Goal: Task Accomplishment & Management: Complete application form

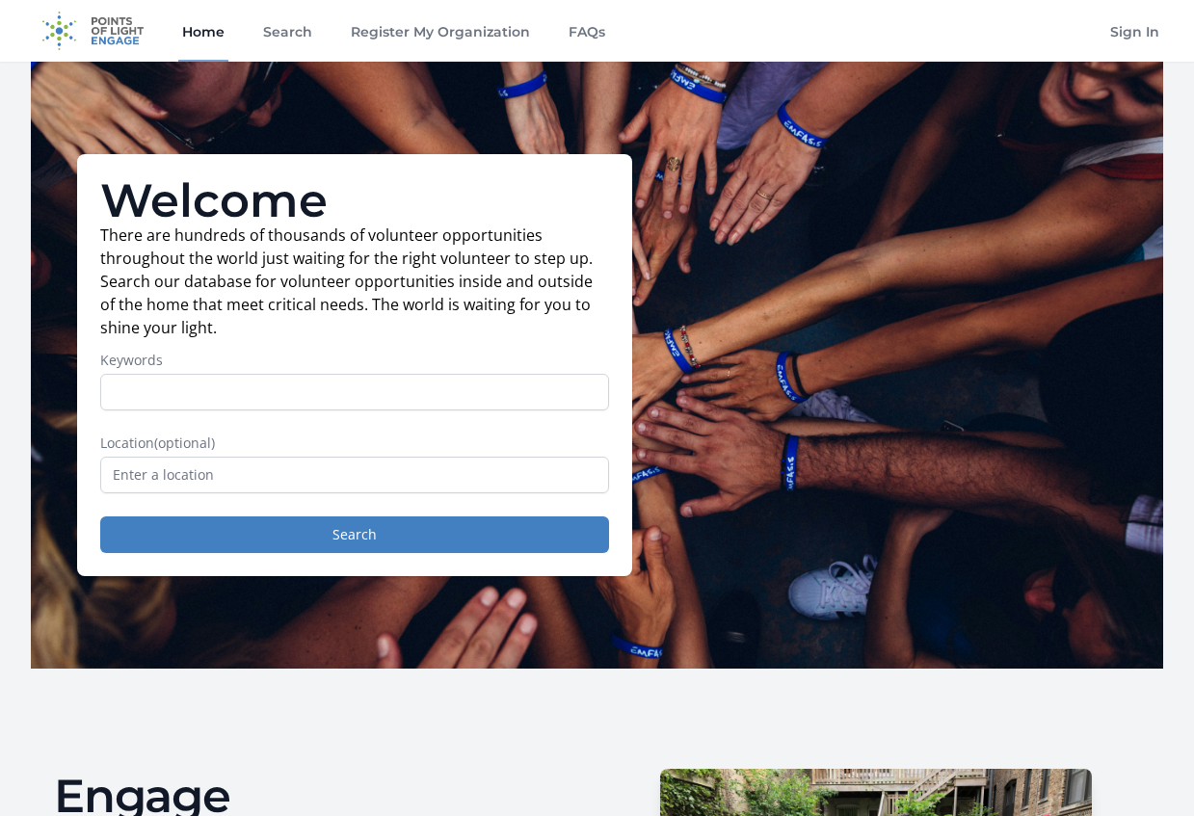
click at [356, 383] on input "Keywords" at bounding box center [354, 392] width 509 height 37
click at [267, 467] on input "text" at bounding box center [354, 475] width 509 height 37
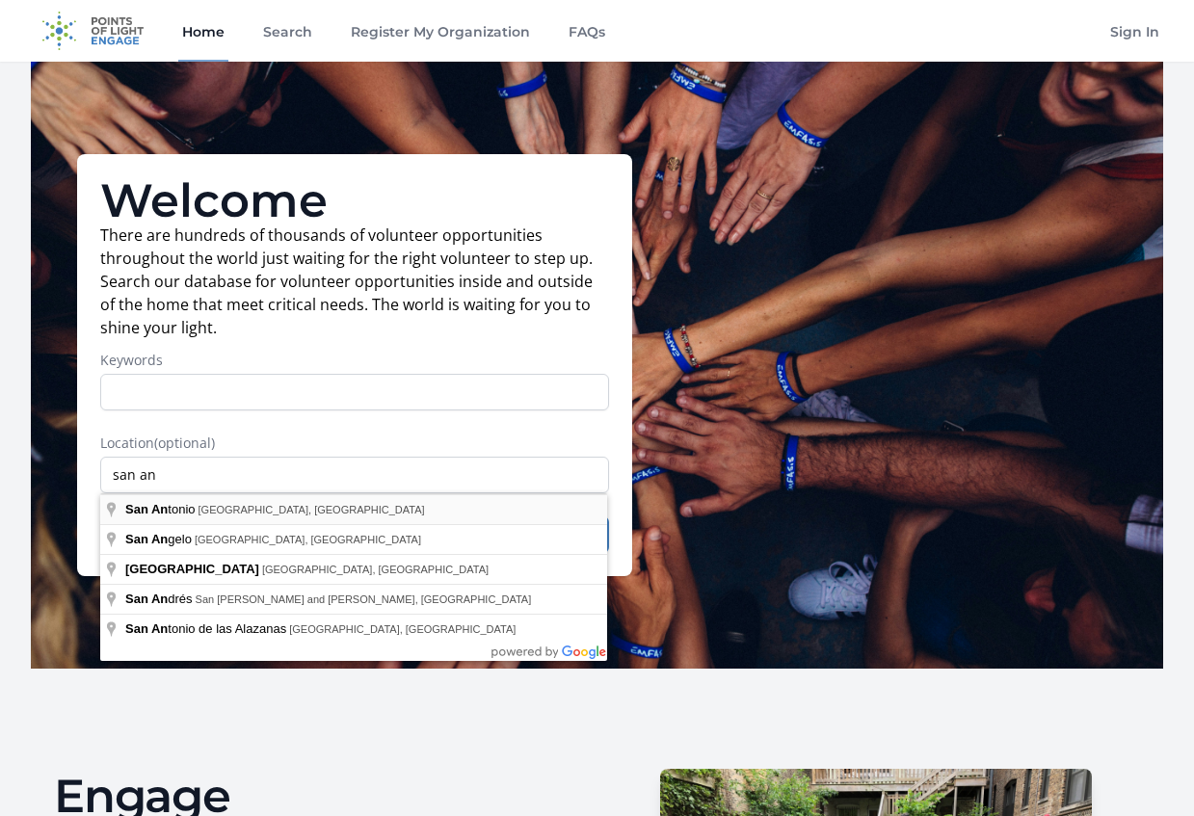
type input "San Antonio, TX, USA"
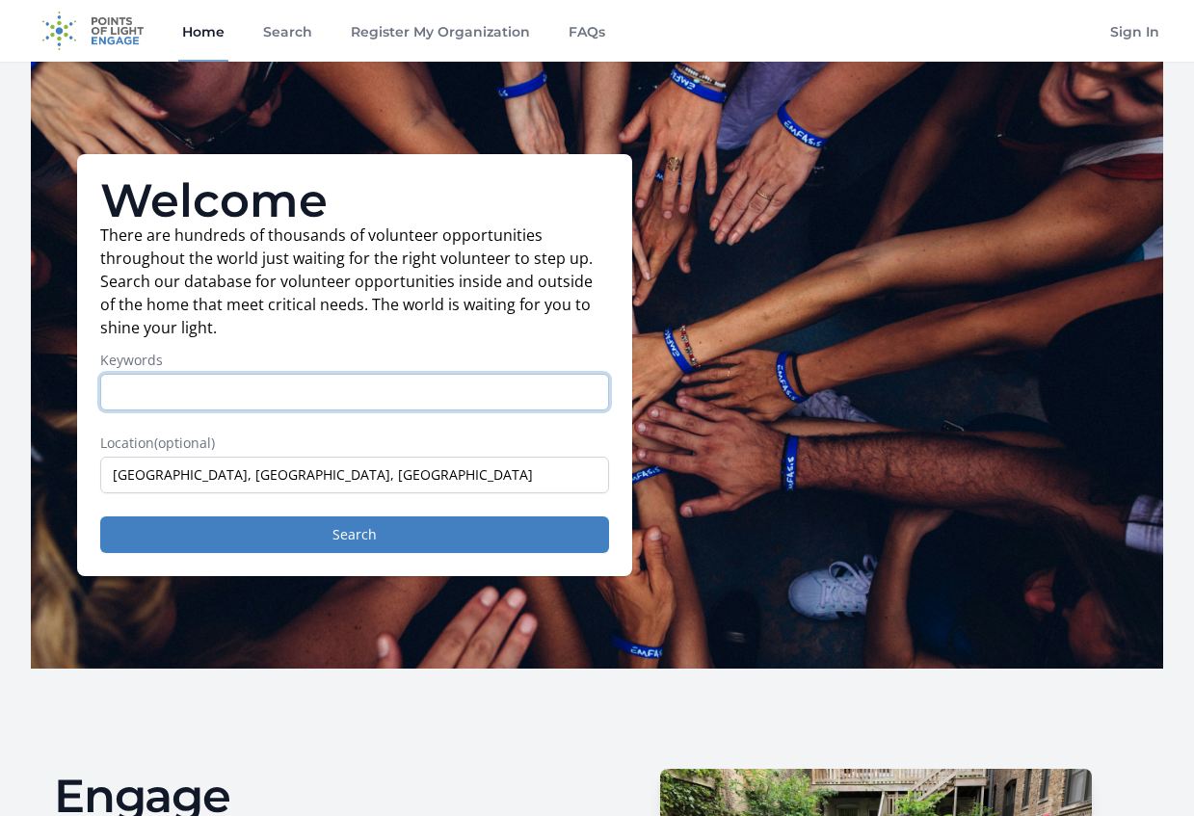
click at [205, 404] on input "Keywords" at bounding box center [354, 392] width 509 height 37
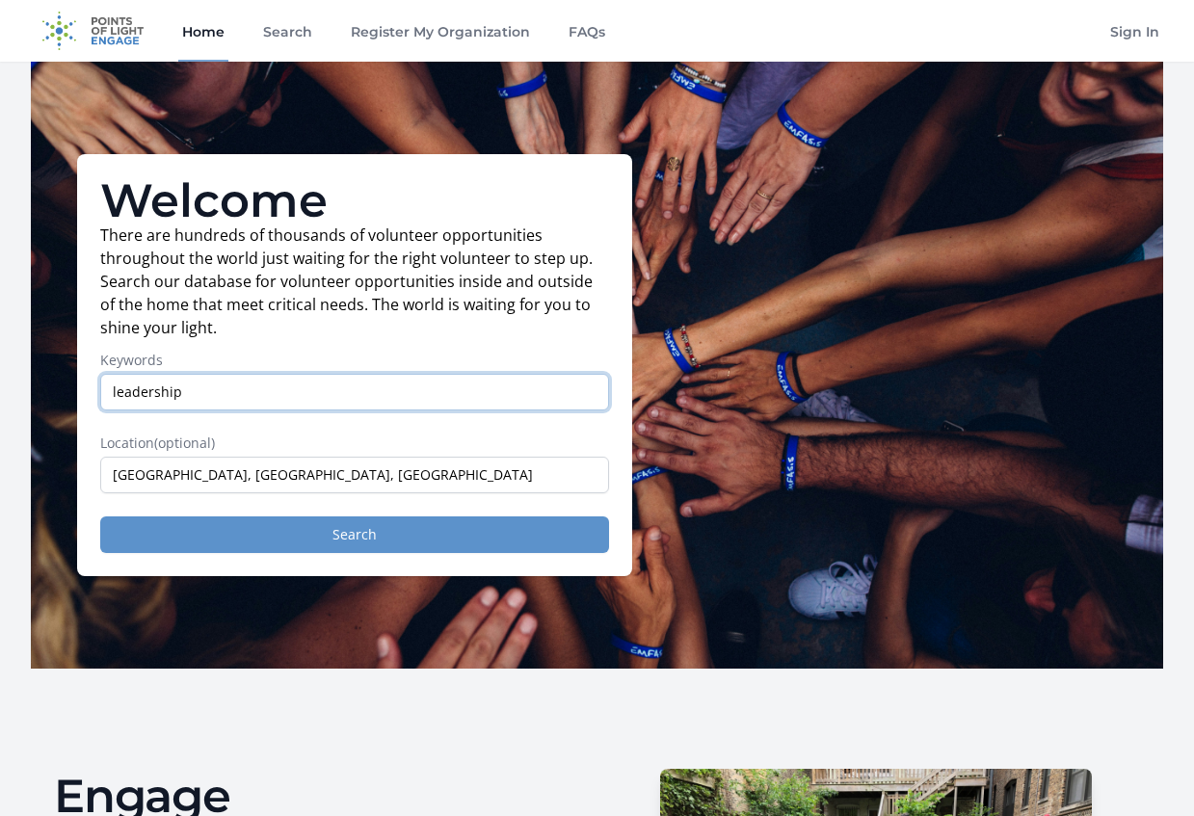
type input "leadership"
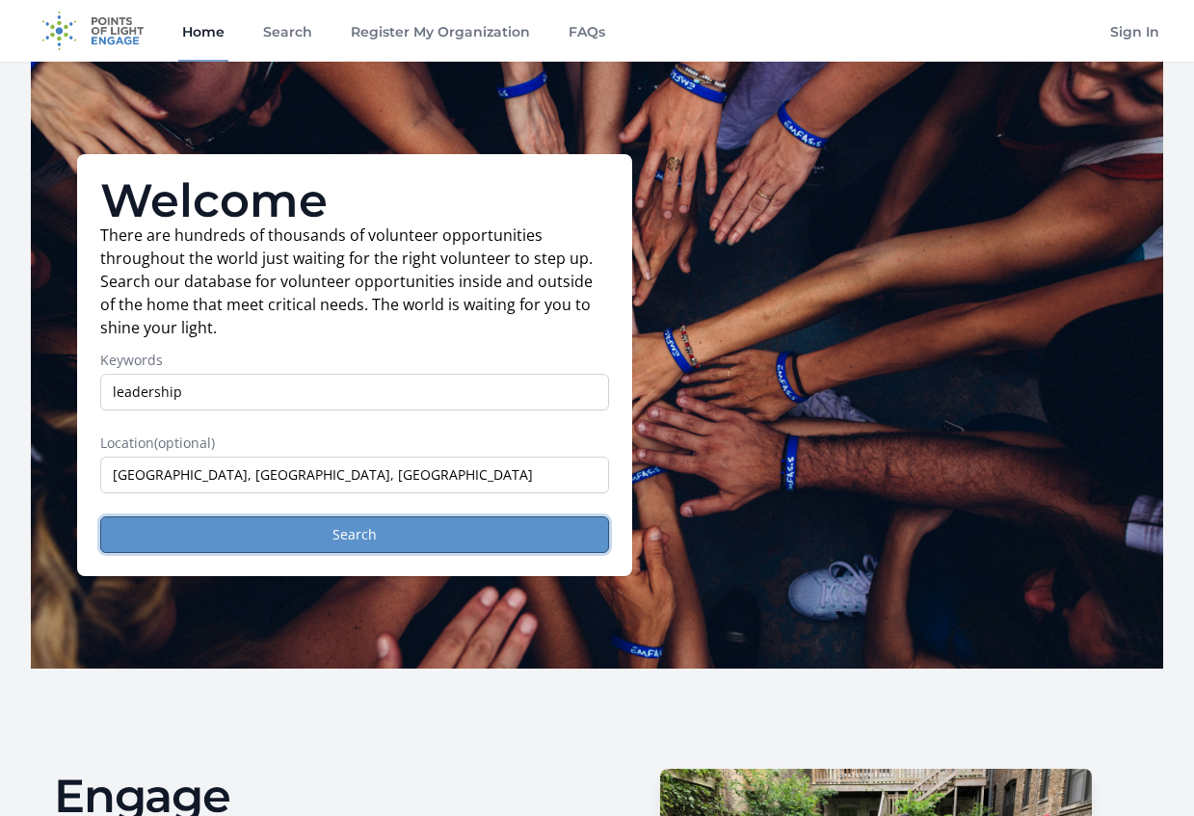
click at [307, 546] on button "Search" at bounding box center [354, 534] width 509 height 37
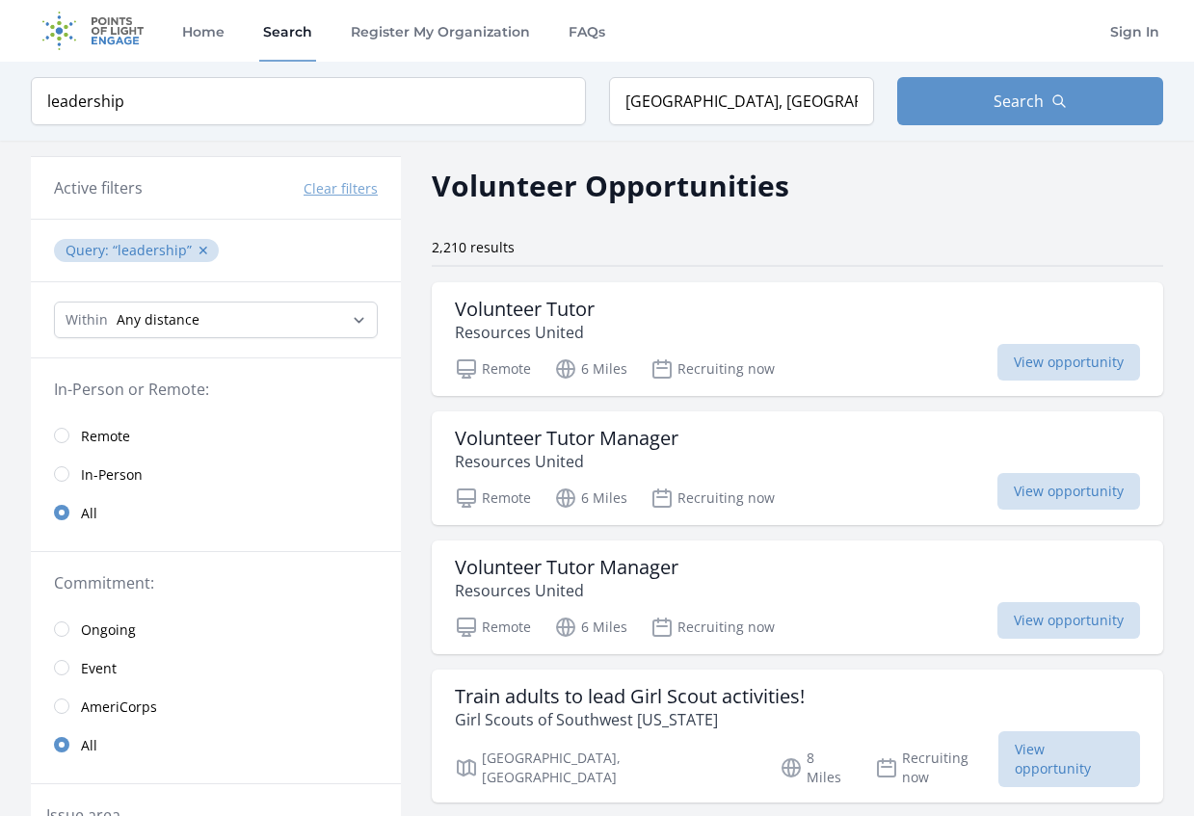
click at [130, 463] on span "In-Person" at bounding box center [112, 473] width 62 height 23
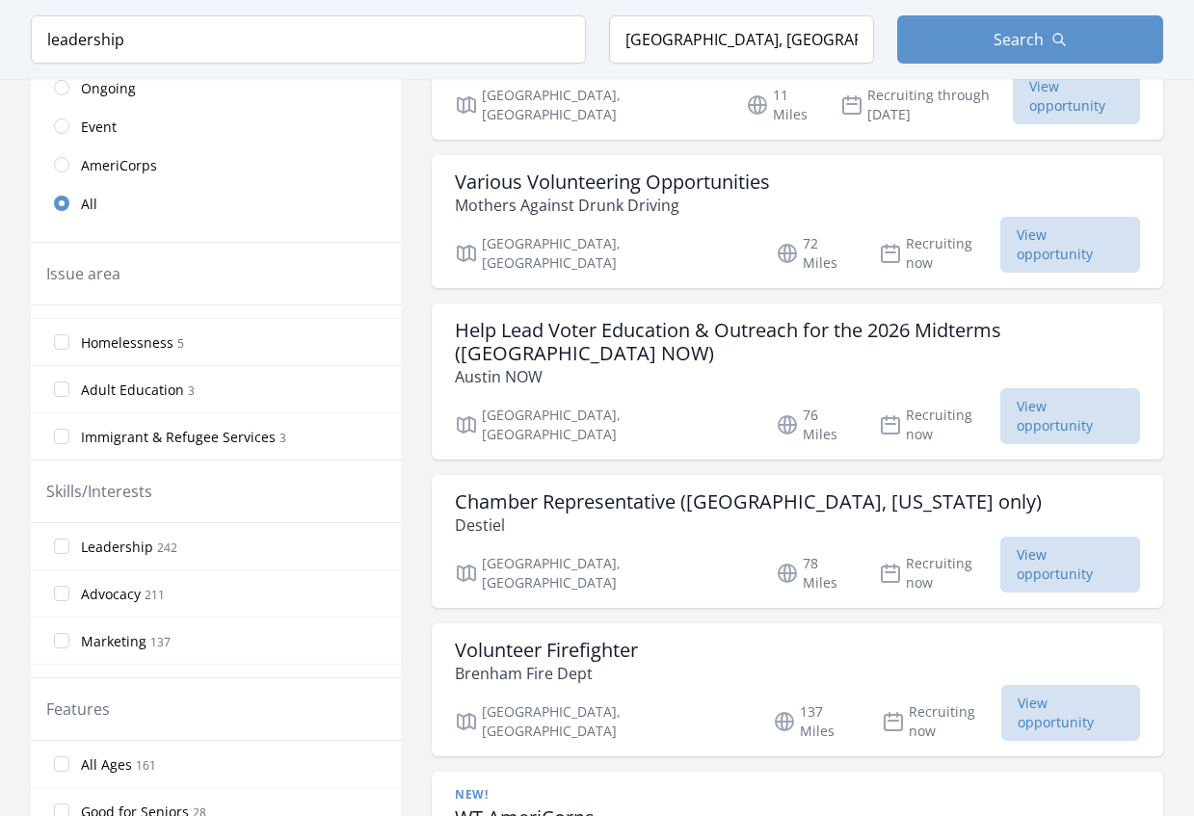
scroll to position [578, 0]
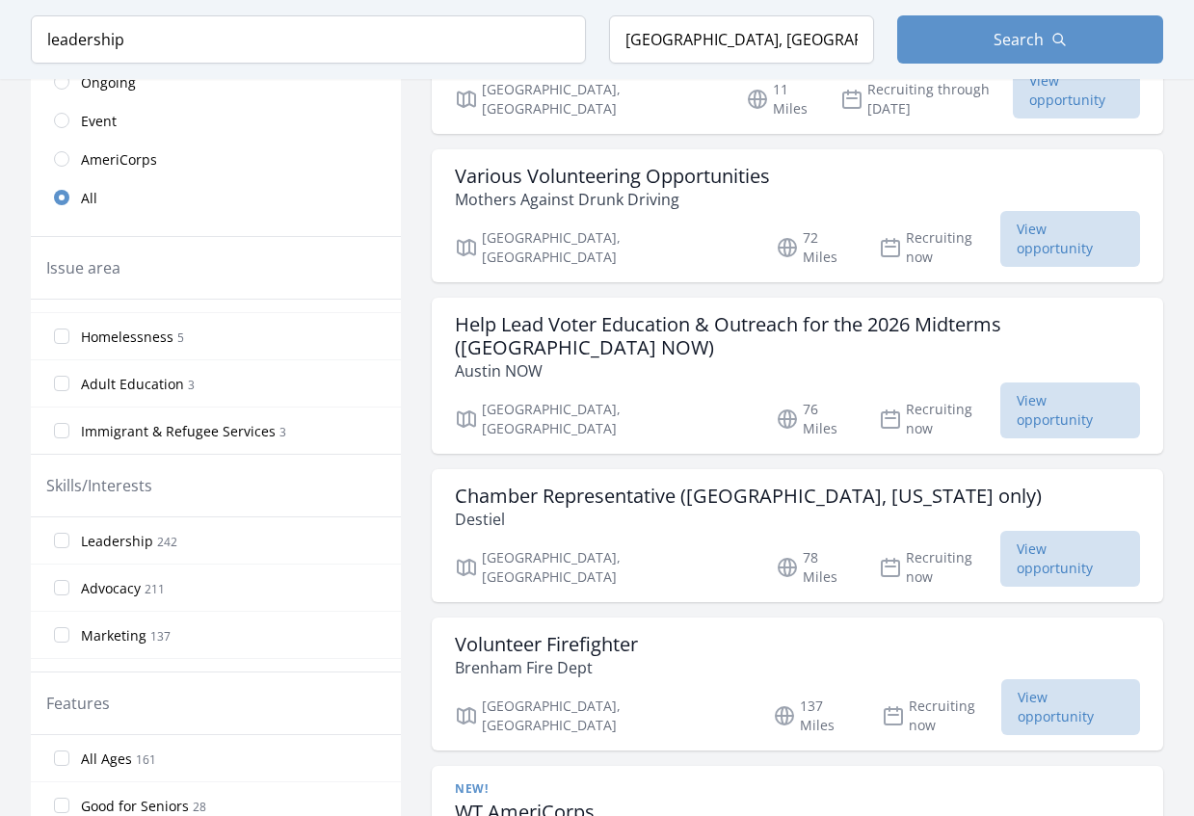
click at [126, 548] on span "Leadership" at bounding box center [117, 541] width 72 height 19
click at [69, 548] on input "Leadership 242" at bounding box center [61, 540] width 15 height 15
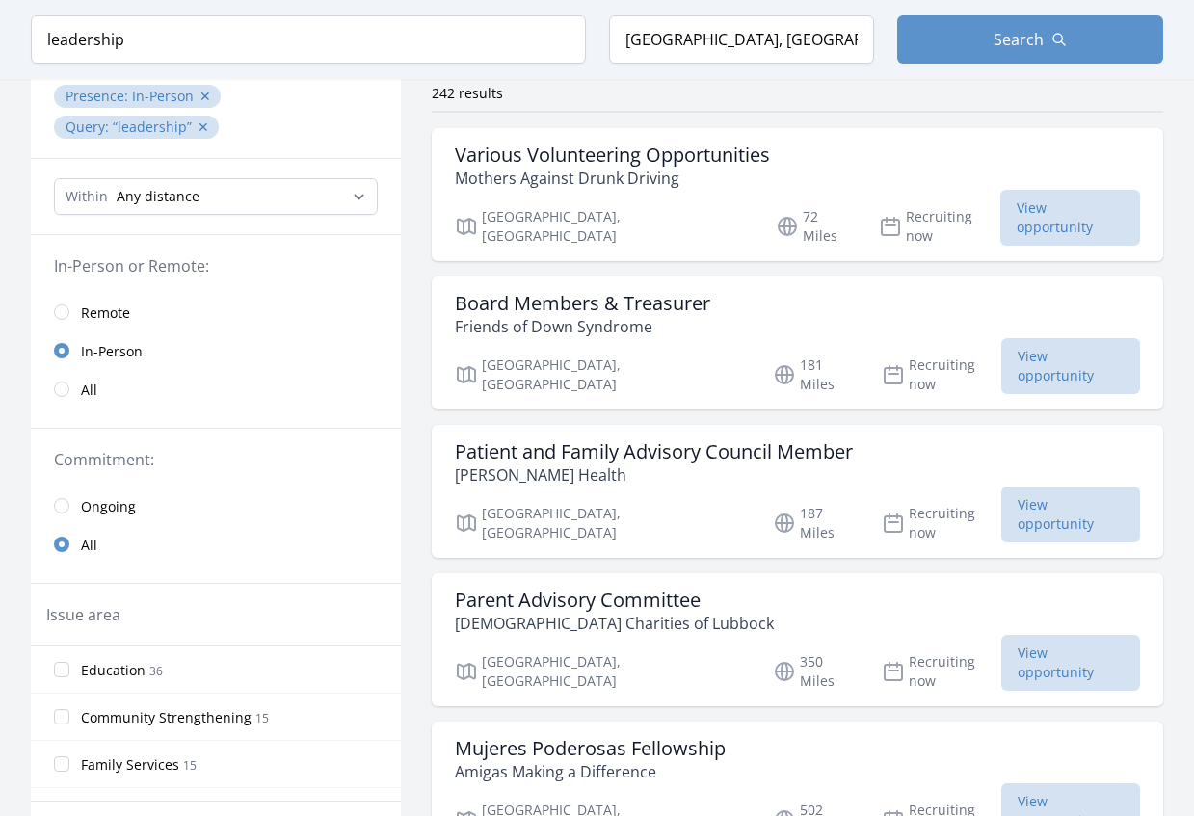
scroll to position [0, 0]
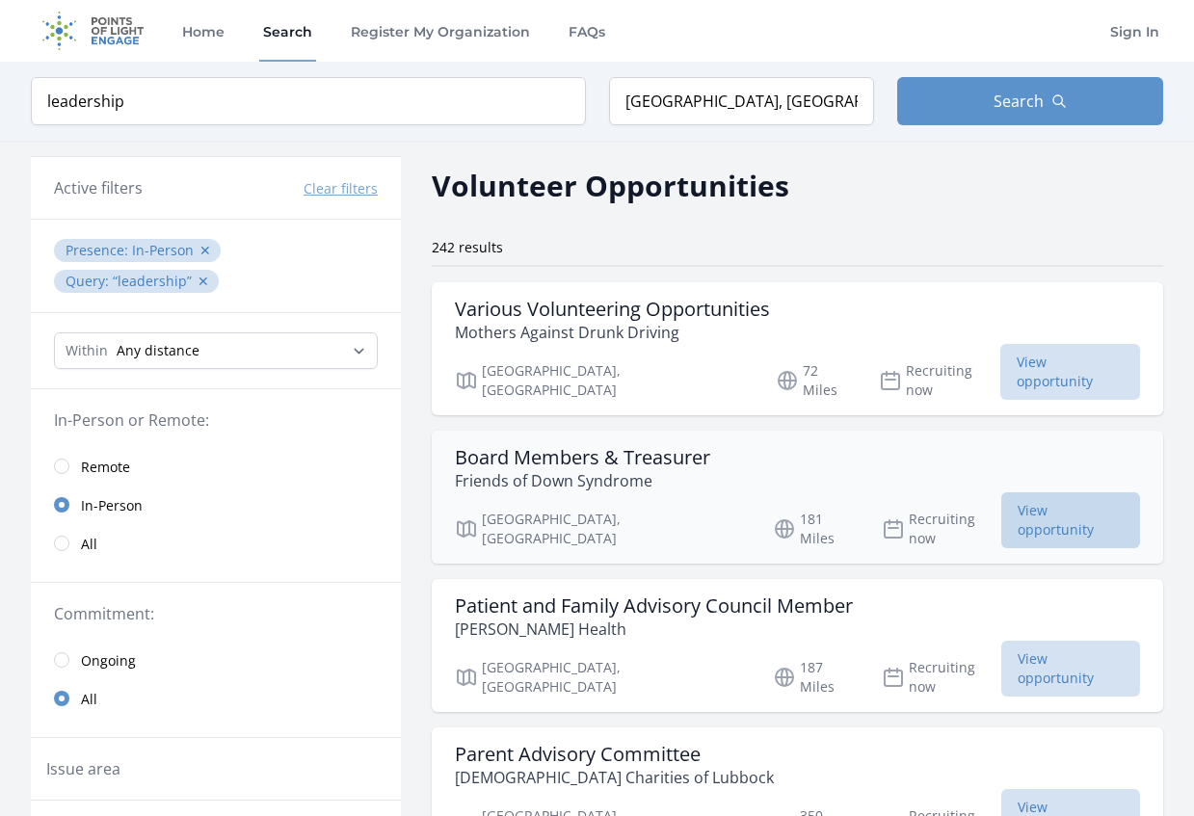
click at [1001, 495] on span "View opportunity" at bounding box center [1070, 520] width 139 height 56
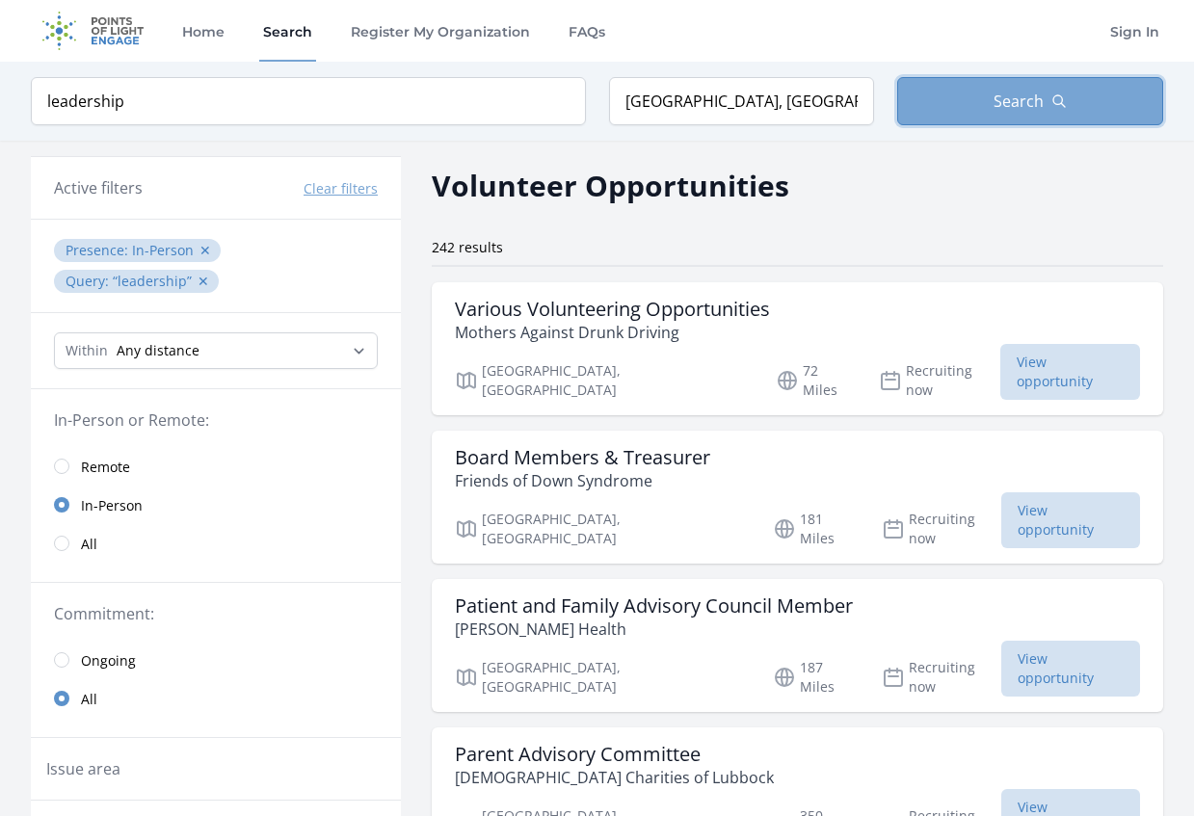
click at [974, 105] on button "Search" at bounding box center [1030, 101] width 266 height 48
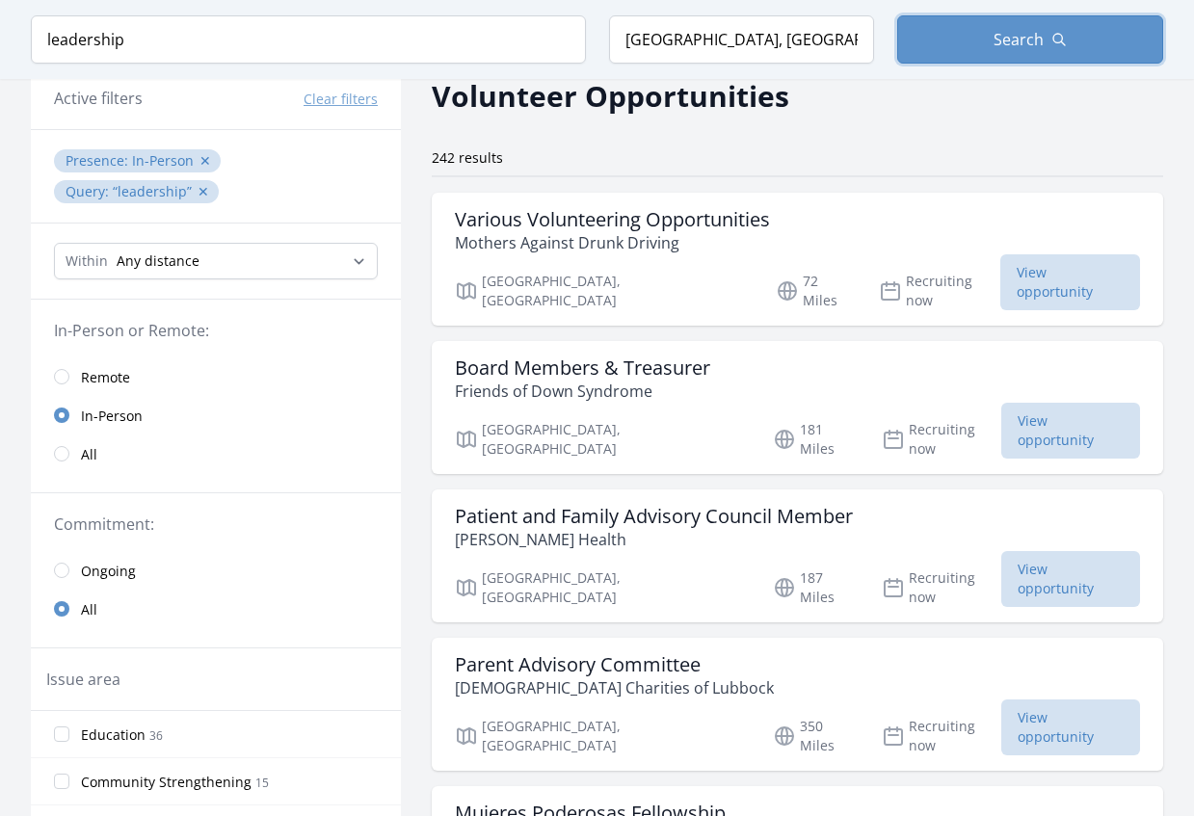
scroll to position [96, 0]
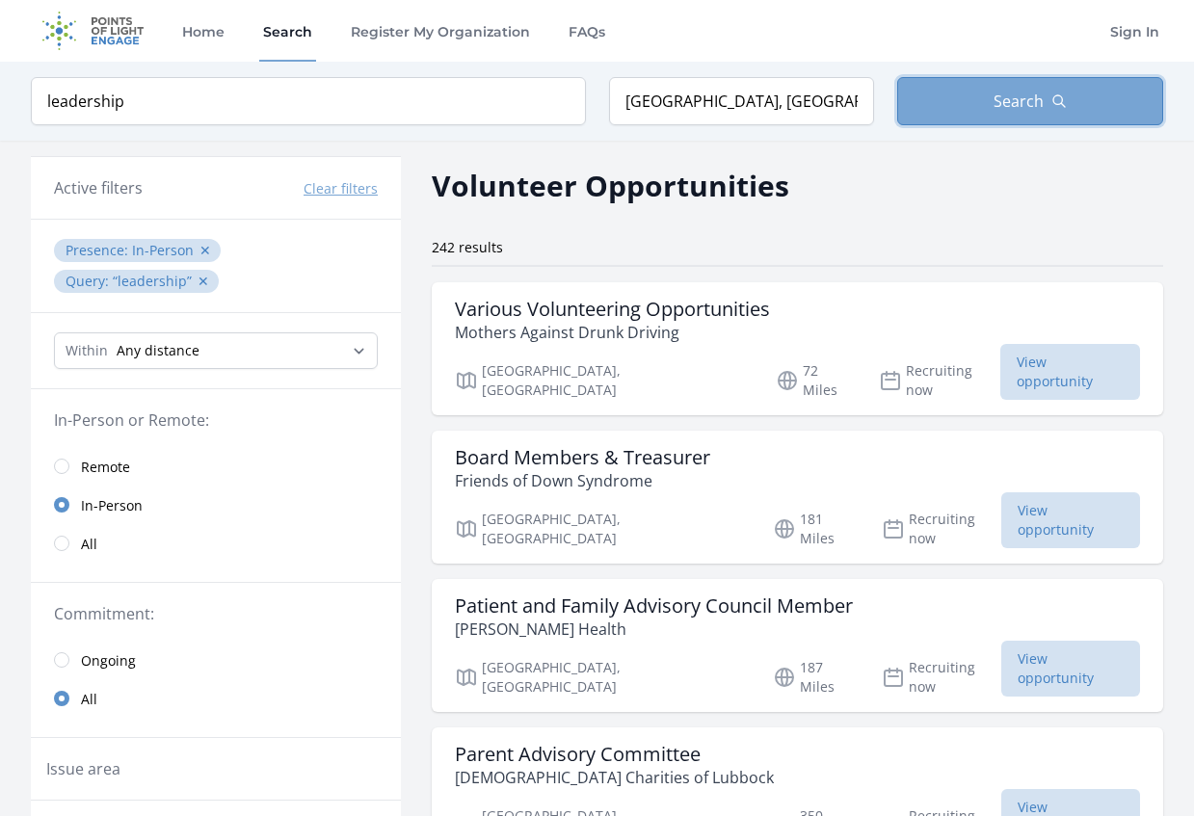
click at [986, 100] on button "Search" at bounding box center [1030, 101] width 266 height 48
click at [111, 472] on span "Remote" at bounding box center [105, 467] width 49 height 19
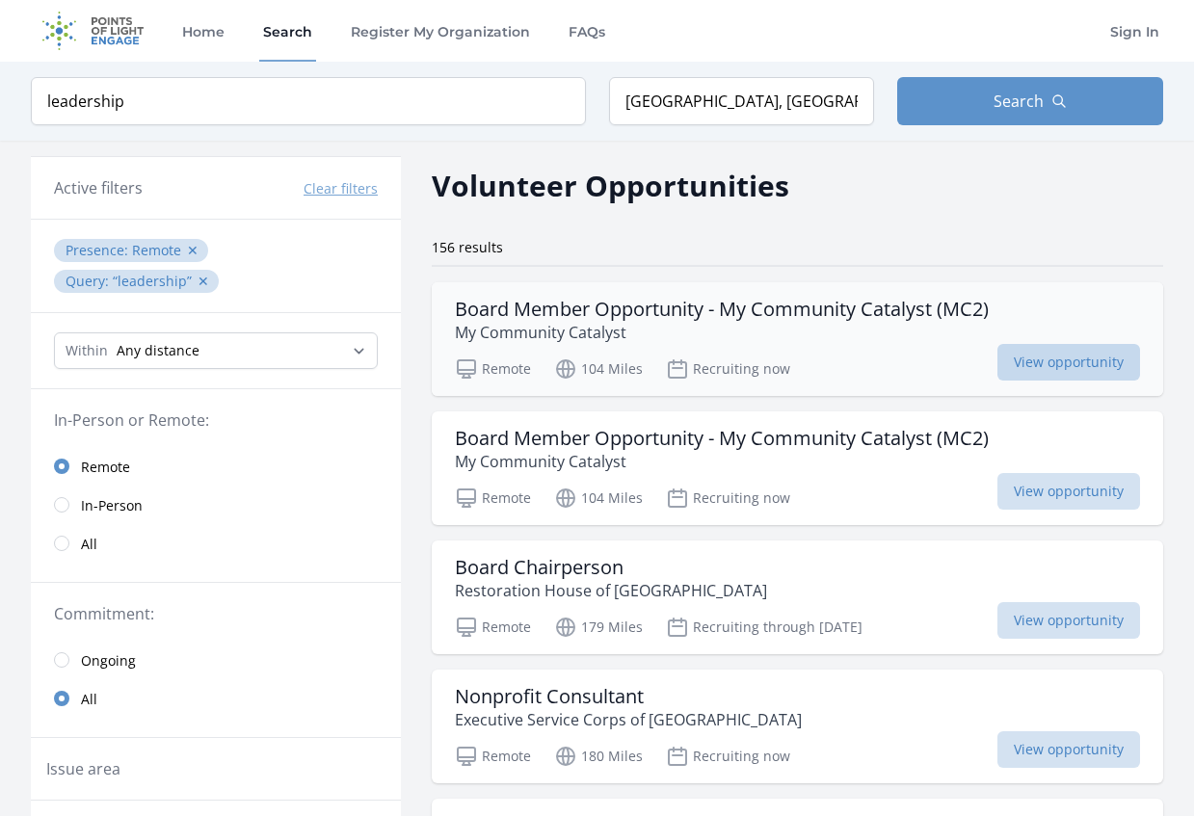
click at [1056, 359] on span "View opportunity" at bounding box center [1068, 362] width 143 height 37
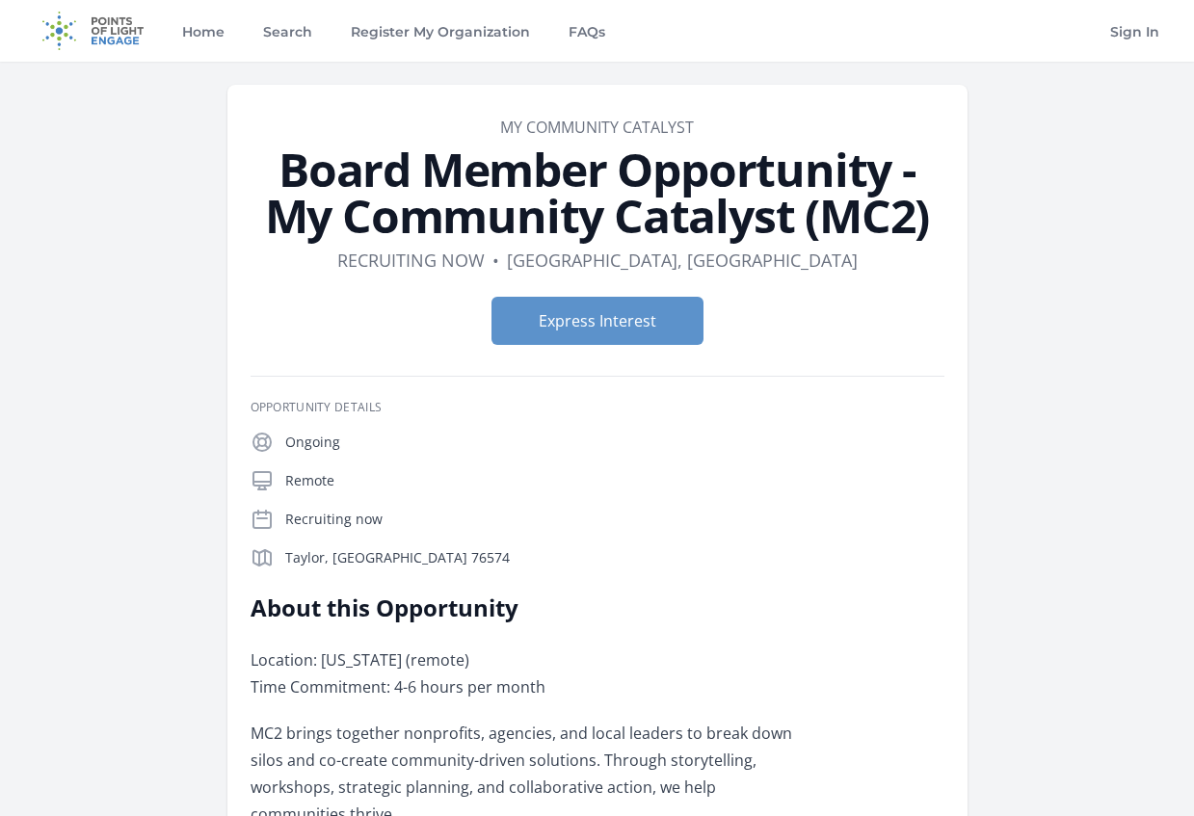
drag, startPoint x: 555, startPoint y: 464, endPoint x: 566, endPoint y: 463, distance: 10.6
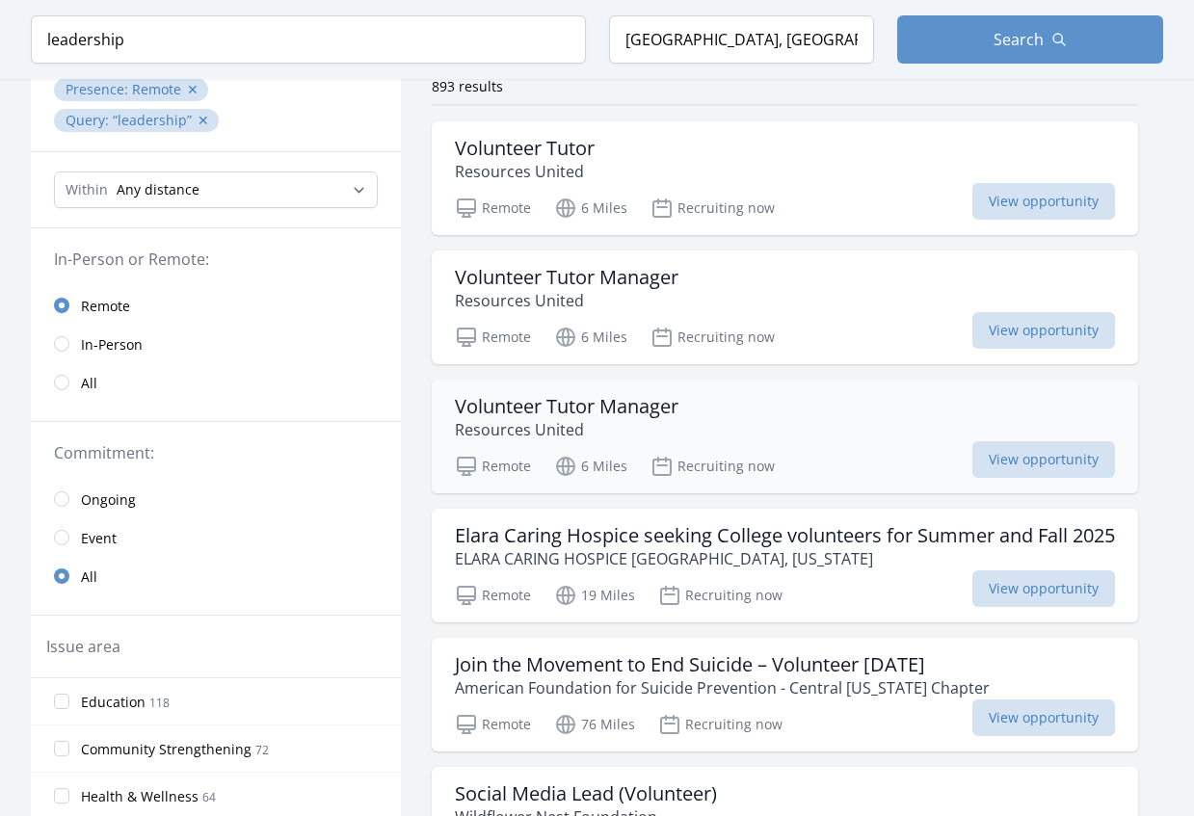
scroll to position [193, 0]
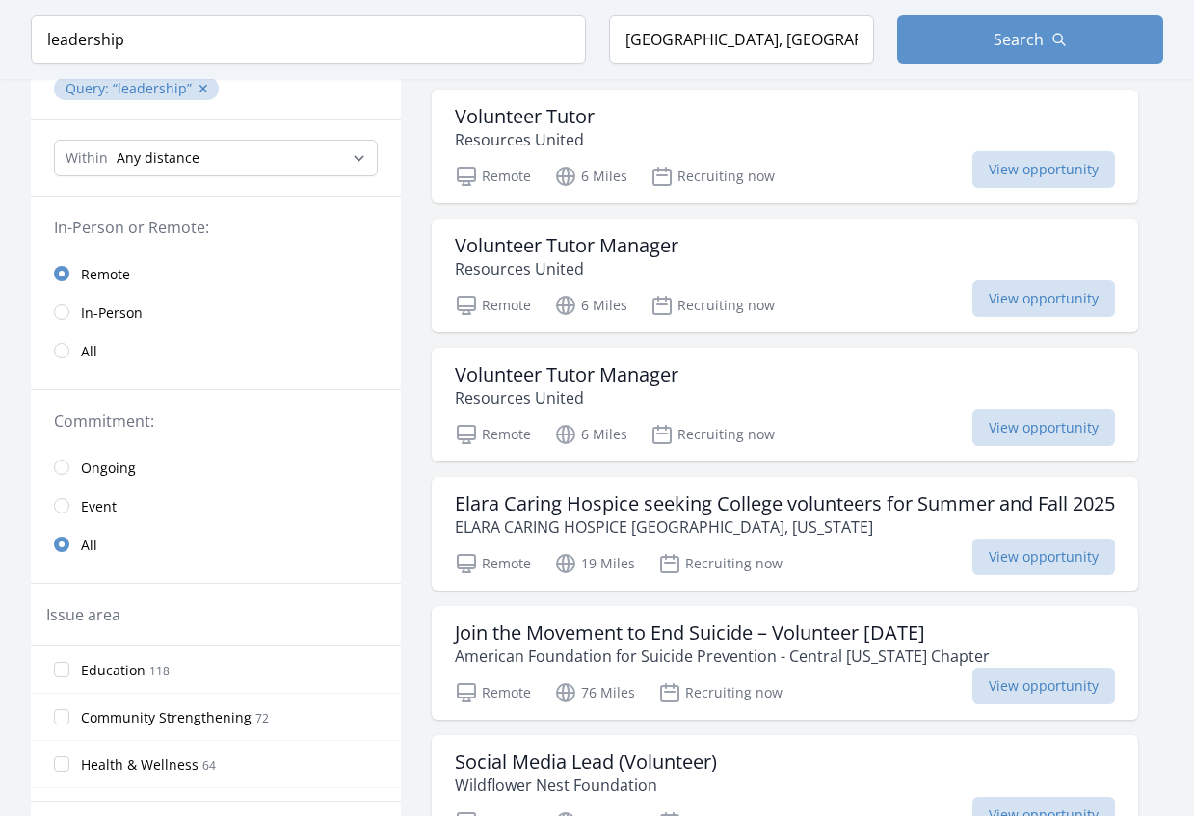
click at [85, 303] on span "In-Person" at bounding box center [112, 312] width 62 height 19
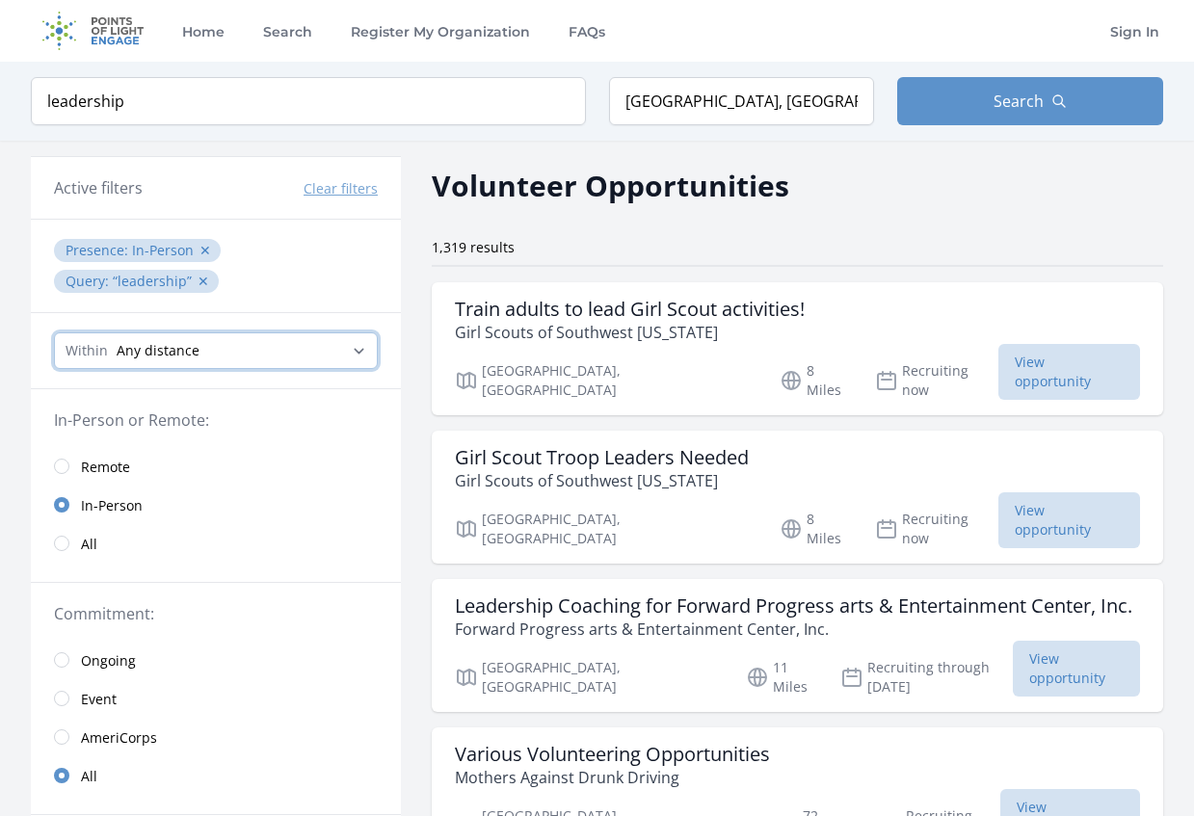
click at [297, 360] on select "Any distance , 5 Miles , 20 Miles , 50 Miles , 100 Miles" at bounding box center [216, 350] width 324 height 37
select select "32186"
click at [54, 332] on select "Any distance , 5 Miles , 20 Miles , 50 Miles , 100 Miles" at bounding box center [216, 350] width 324 height 37
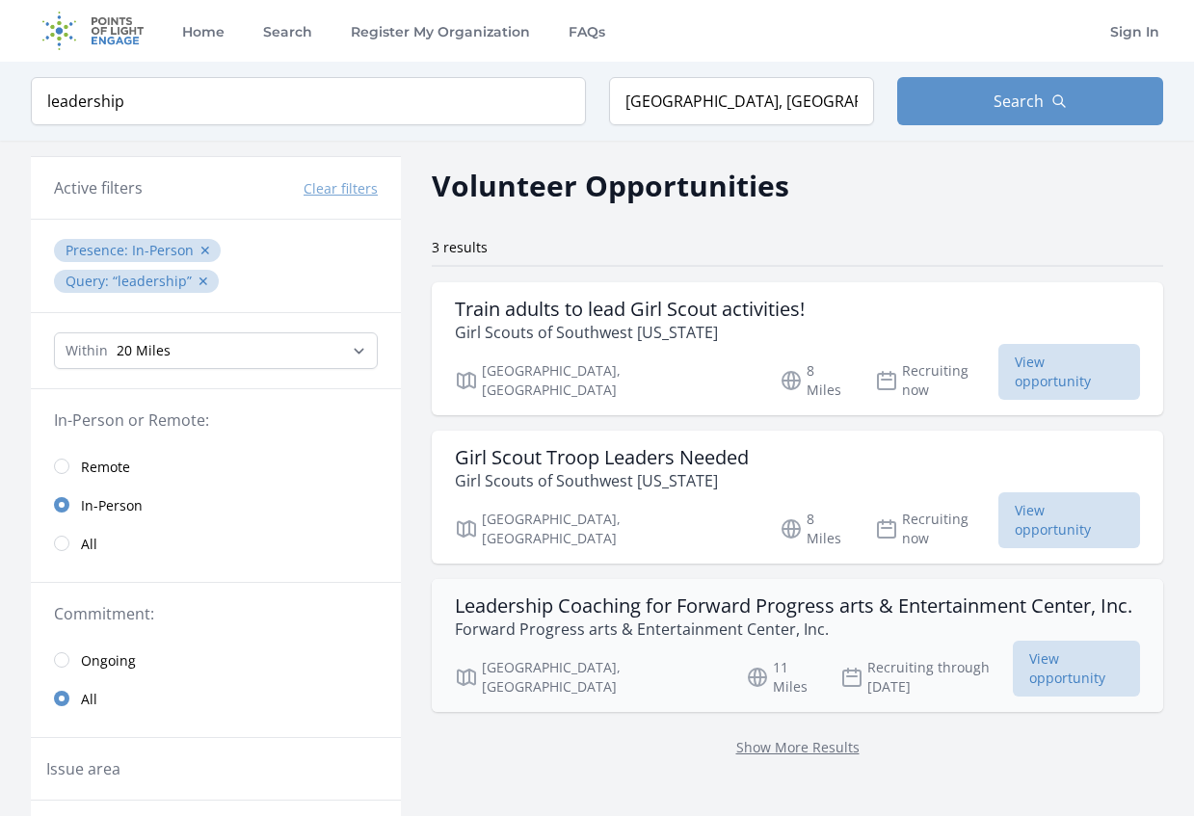
click at [701, 594] on h3 "Leadership Coaching for Forward Progress arts & Entertainment Center, Inc." at bounding box center [793, 605] width 677 height 23
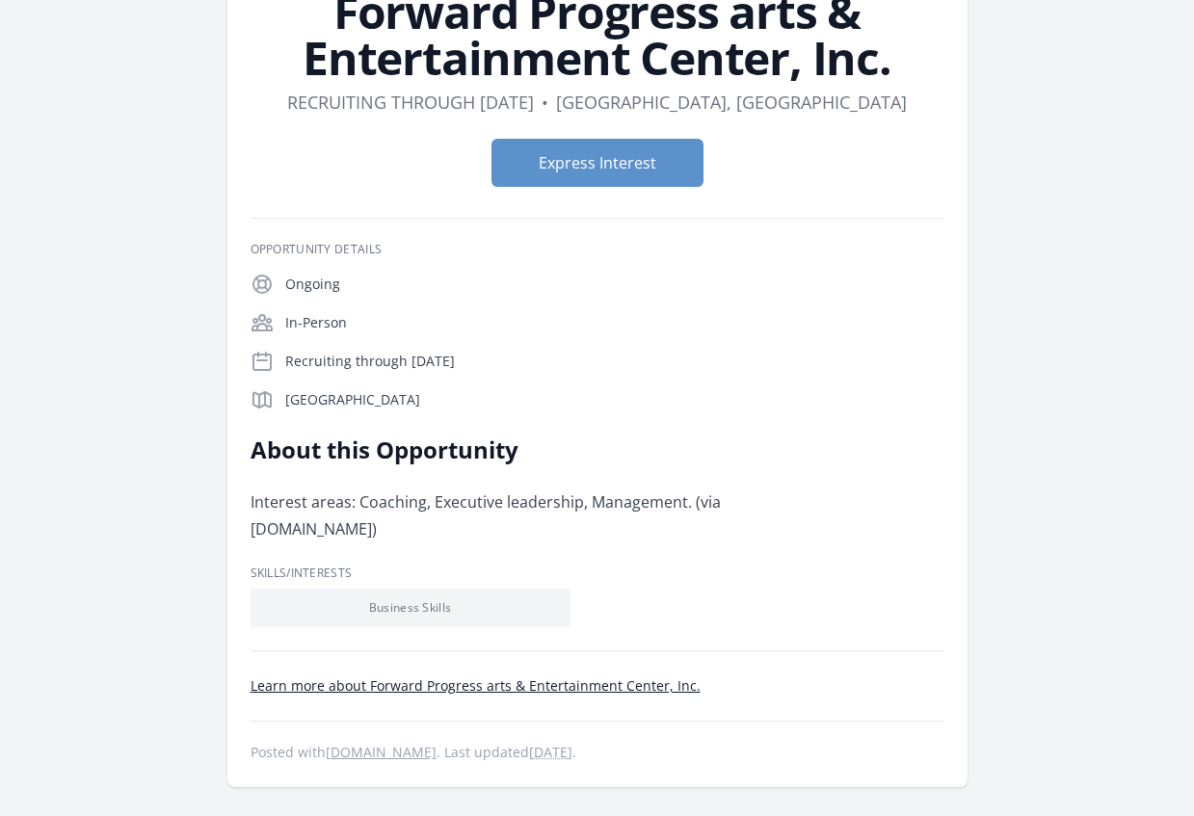
scroll to position [289, 0]
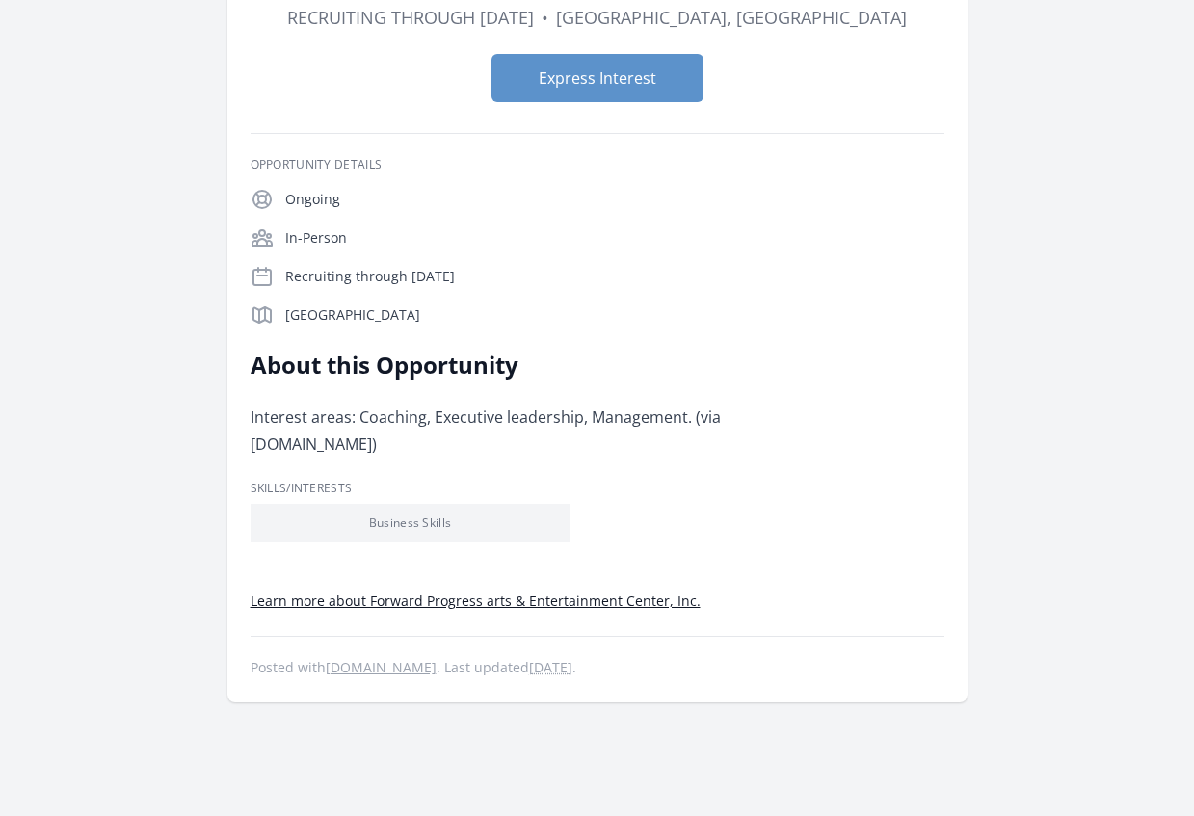
click at [493, 592] on link "Learn more about Forward Progress arts & Entertainment Center, Inc." at bounding box center [475, 601] width 450 height 18
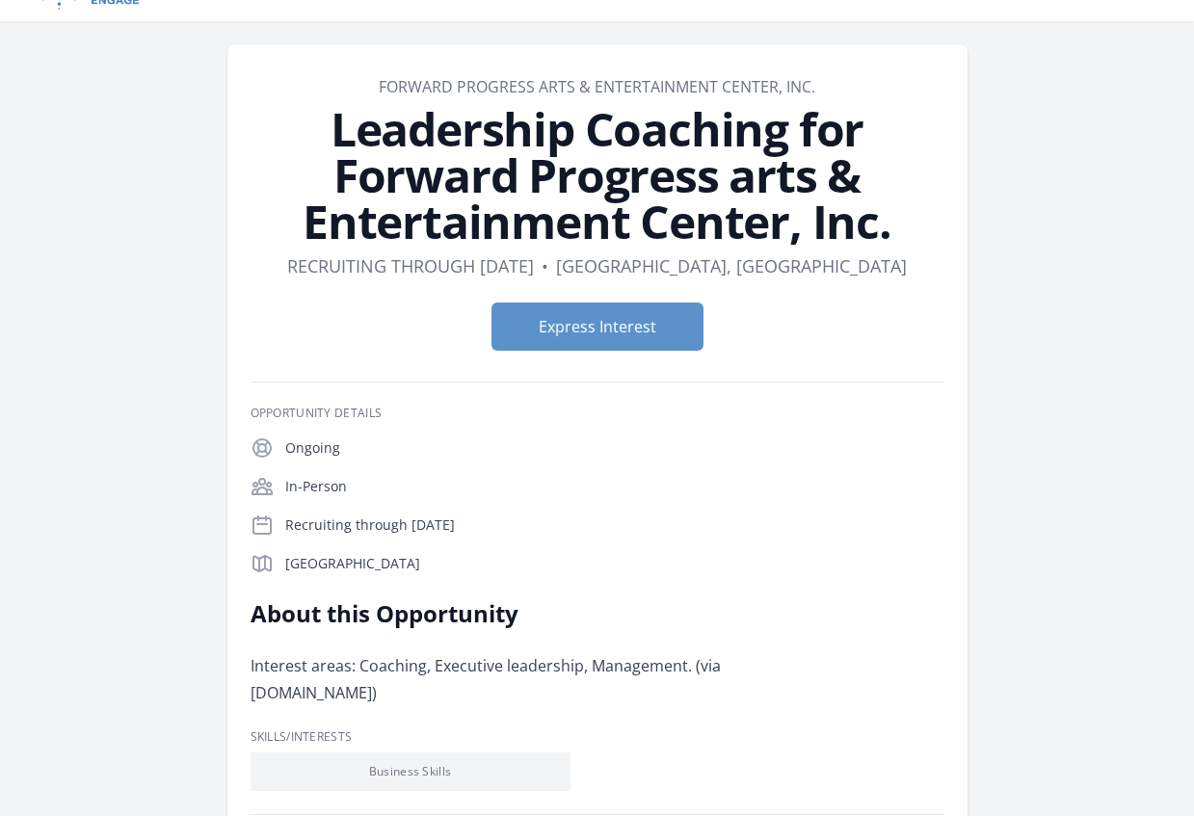
scroll to position [0, 0]
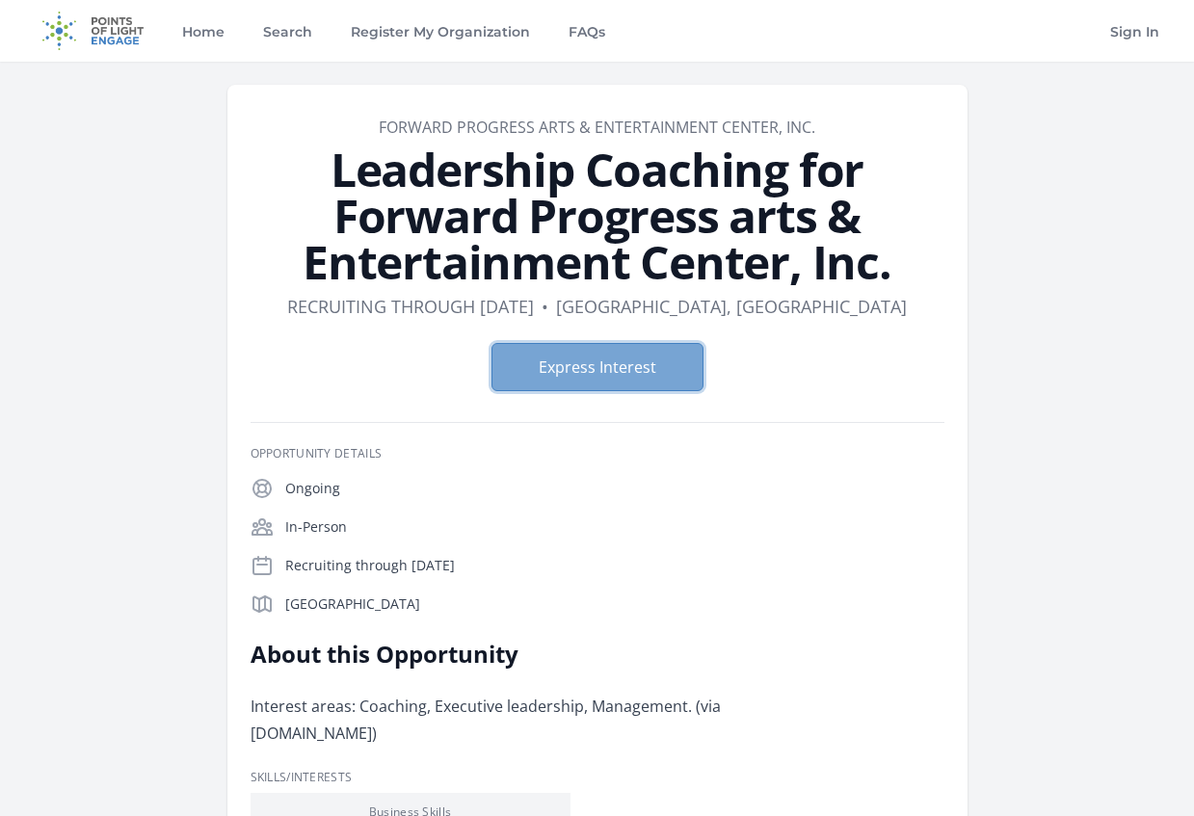
click at [618, 368] on button "Express Interest" at bounding box center [597, 367] width 212 height 48
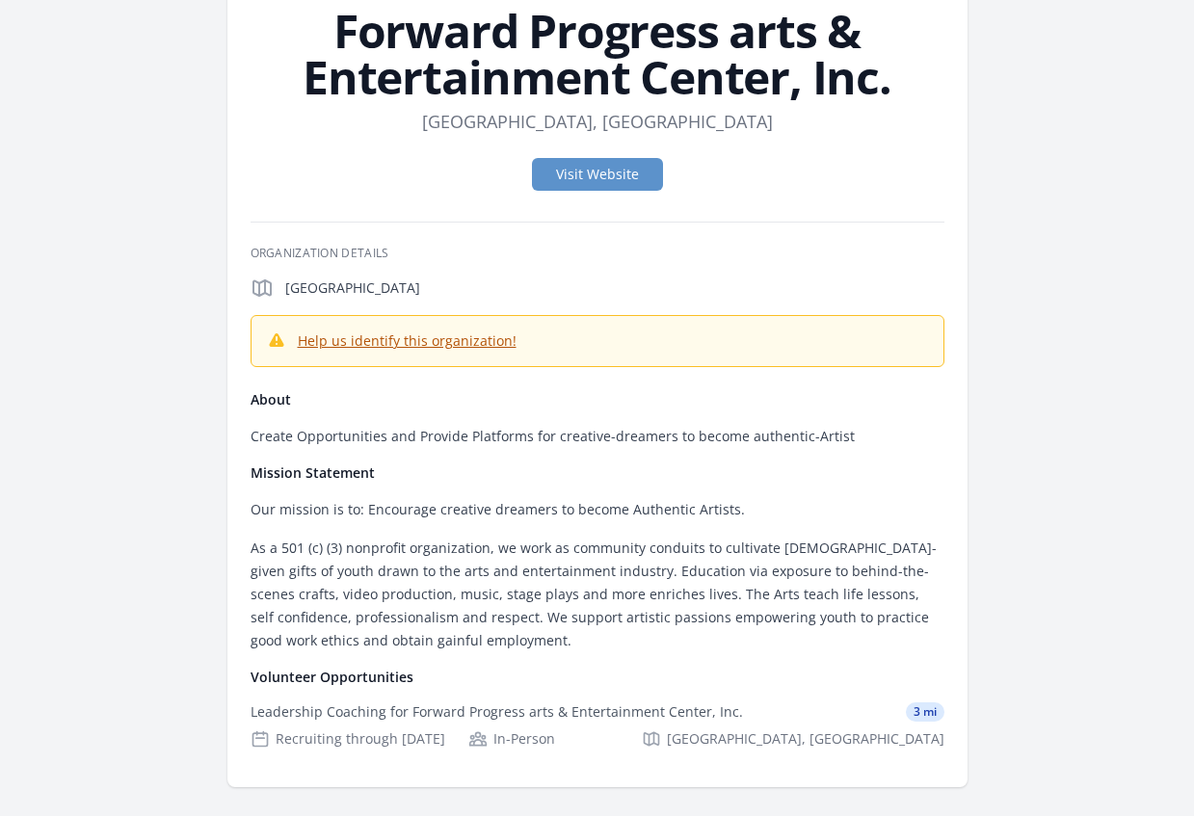
scroll to position [96, 0]
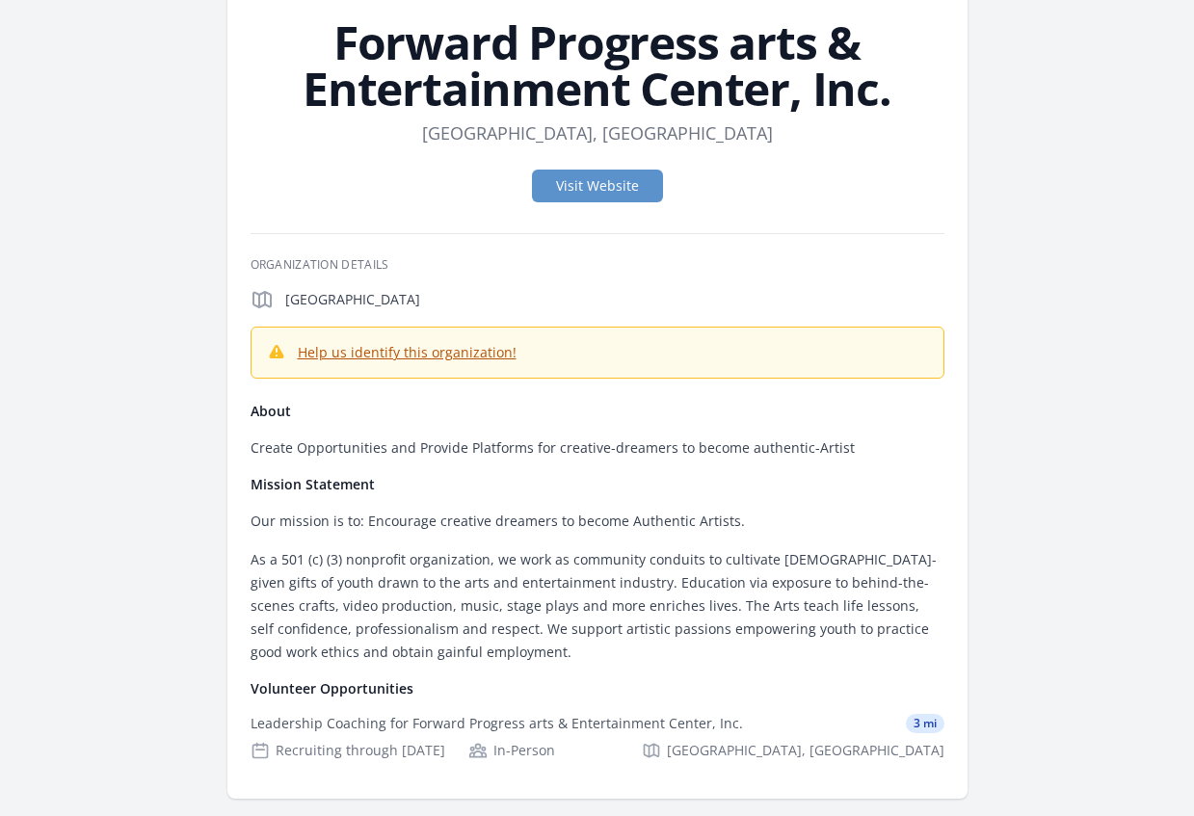
click at [444, 344] on link "Help us identify this organization!" at bounding box center [407, 352] width 219 height 18
click at [591, 192] on link "Visit Website" at bounding box center [597, 186] width 131 height 33
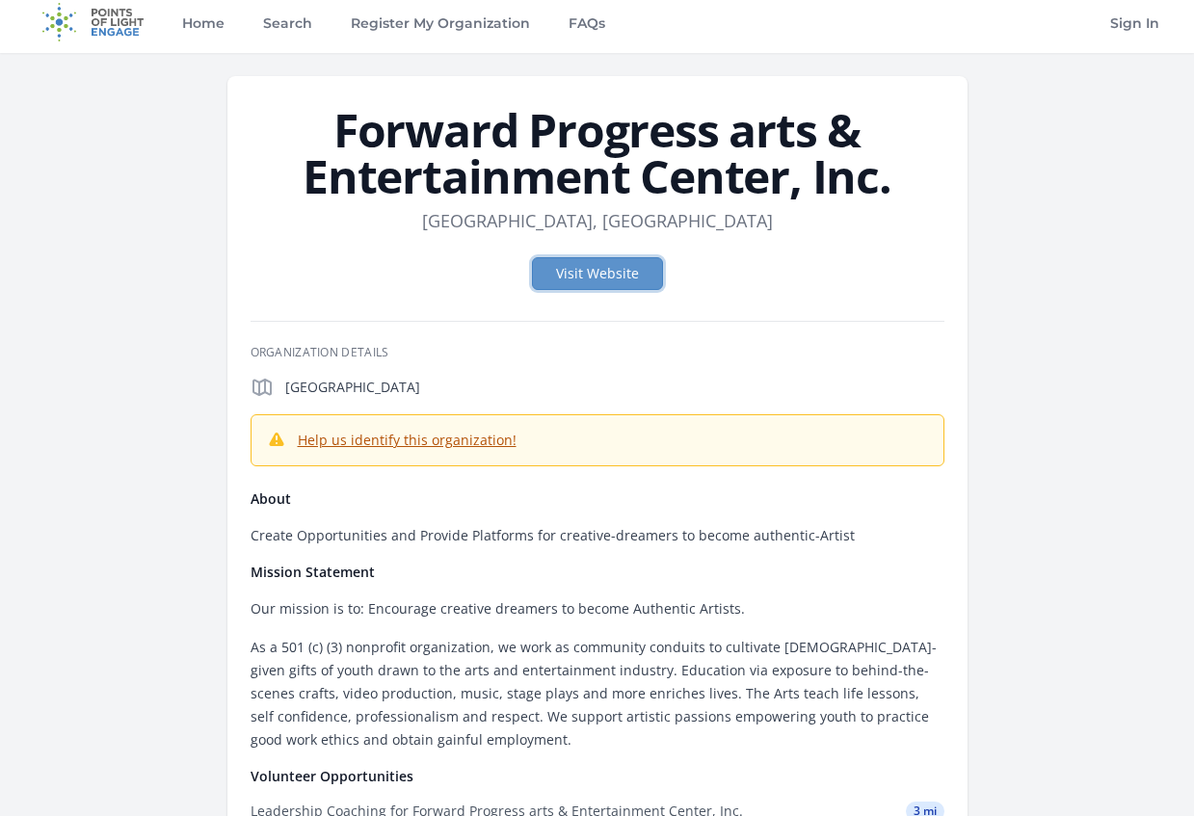
scroll to position [0, 0]
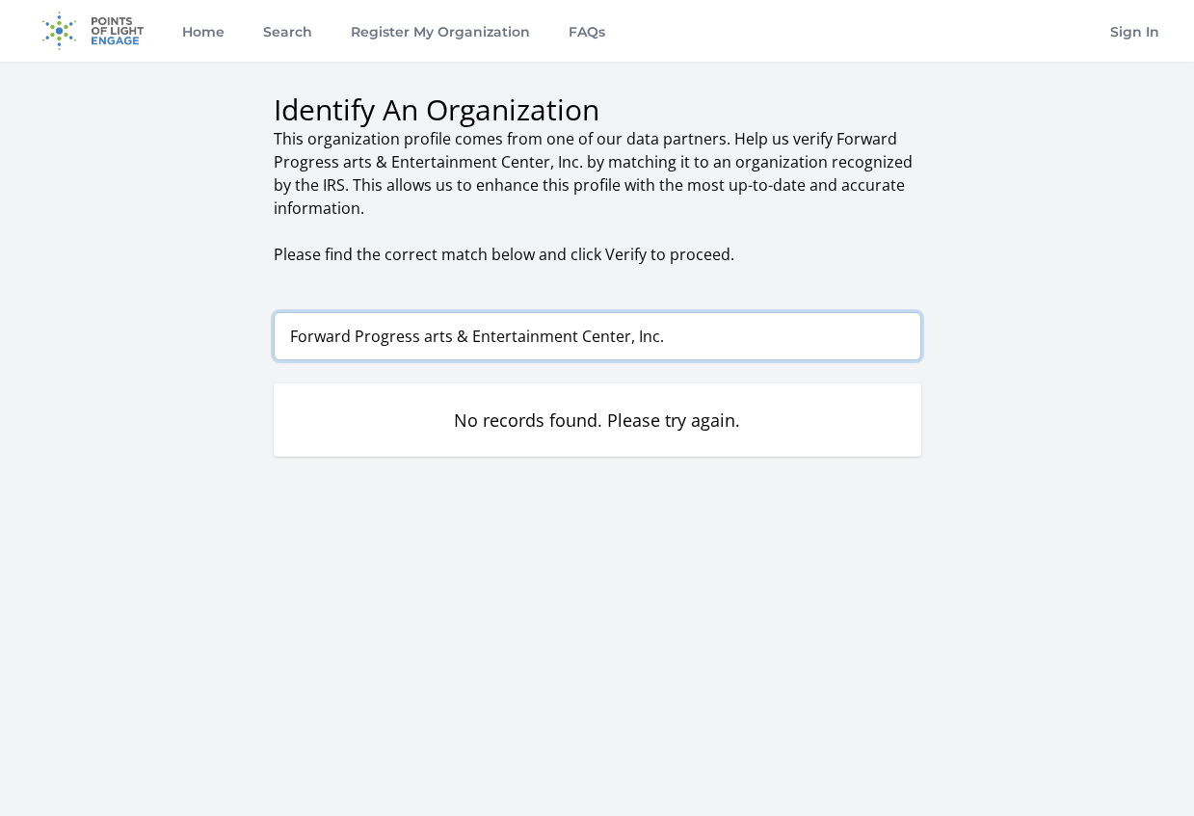
click at [546, 349] on input "Forward Progress arts & Entertainment Center, Inc." at bounding box center [597, 336] width 647 height 48
